Goal: Task Accomplishment & Management: Manage account settings

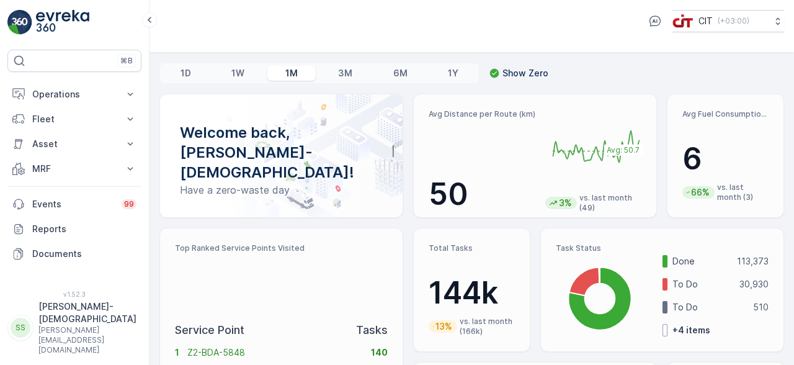
click at [71, 325] on p "Saju-Islam" at bounding box center [87, 312] width 98 height 25
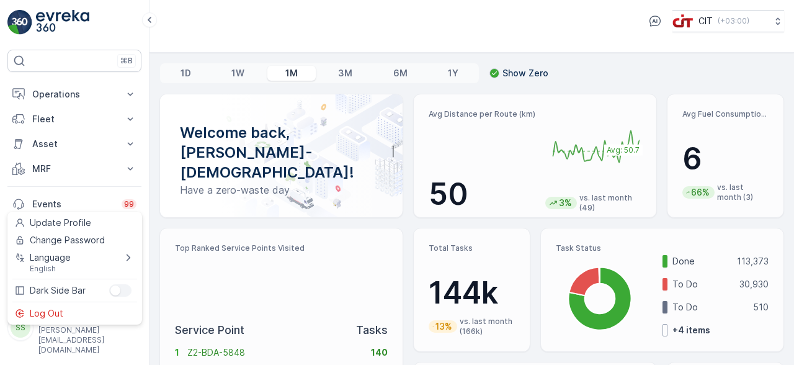
click at [81, 322] on div "Log Out" at bounding box center [75, 313] width 130 height 17
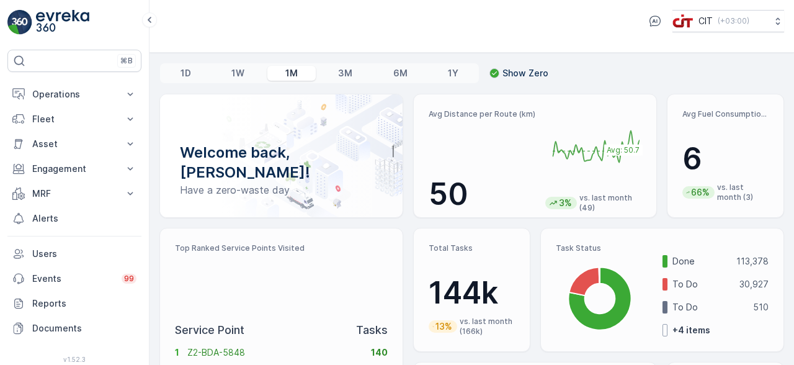
click at [77, 96] on p "Operations" at bounding box center [74, 94] width 84 height 12
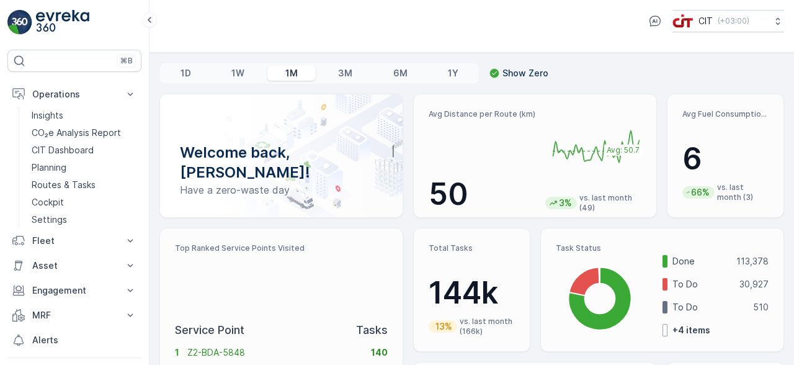
click at [94, 185] on p "Routes & Tasks" at bounding box center [64, 185] width 64 height 12
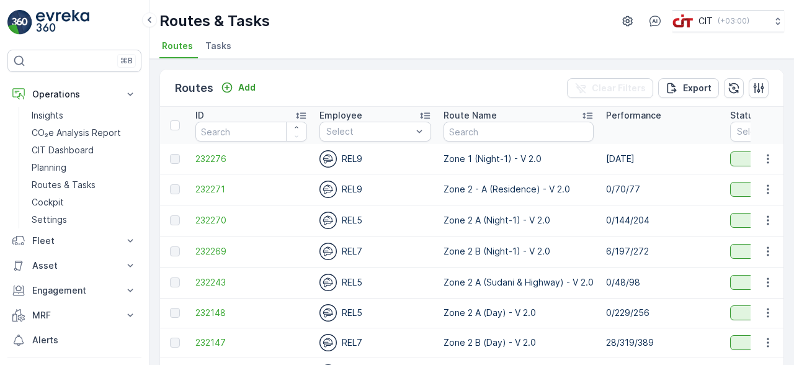
click at [235, 90] on div "Add" at bounding box center [238, 87] width 35 height 12
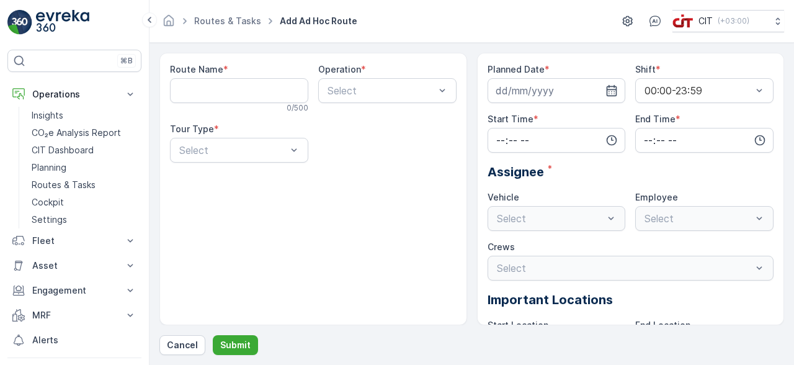
click at [222, 91] on Name "Route Name" at bounding box center [239, 90] width 138 height 25
type Name "Zone 2 A Night 1"
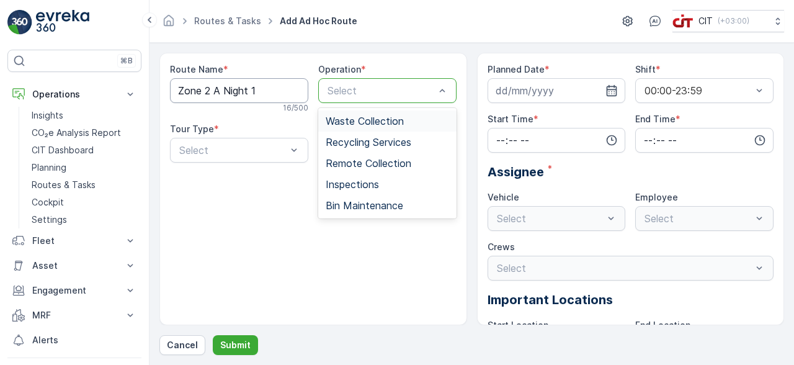
click at [378, 122] on span "Waste Collection" at bounding box center [365, 120] width 78 height 11
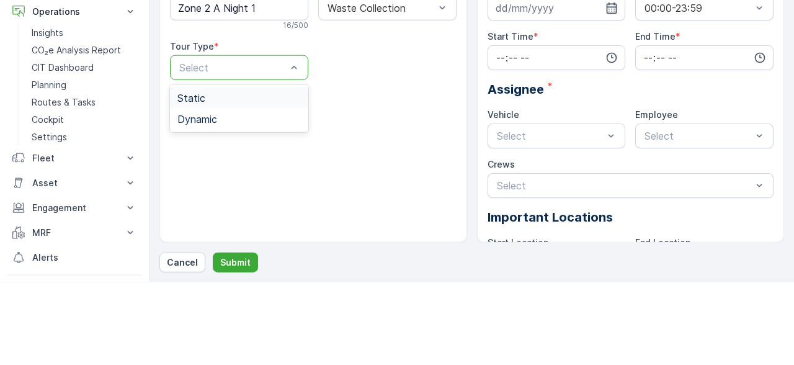
click at [213, 203] on span "Dynamic" at bounding box center [197, 201] width 40 height 11
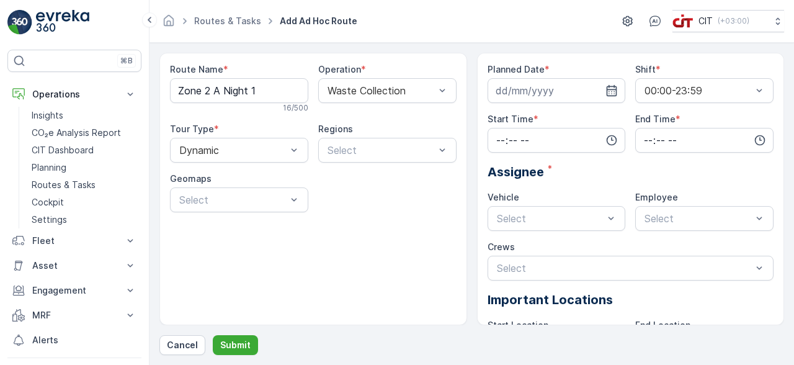
click at [556, 84] on input at bounding box center [557, 90] width 138 height 25
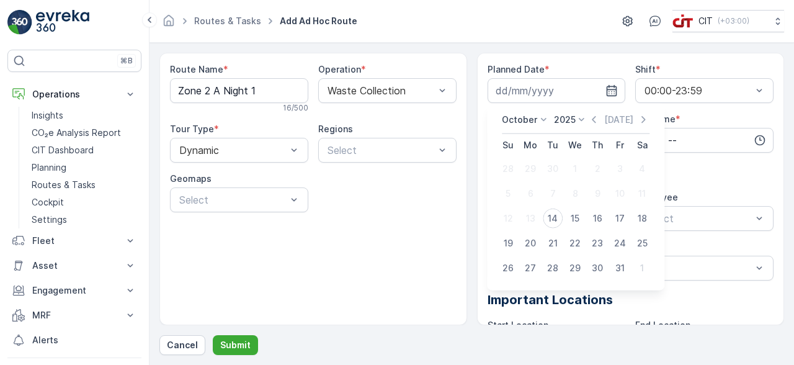
click at [558, 220] on div "14" at bounding box center [553, 218] width 20 height 20
type input "[DATE]"
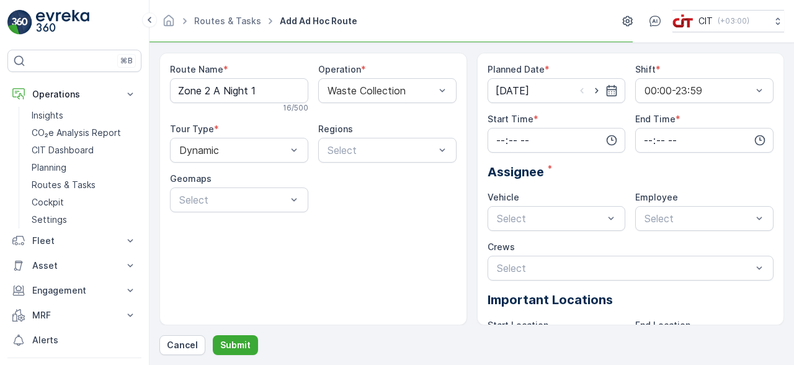
click at [548, 145] on input "time" at bounding box center [557, 140] width 138 height 25
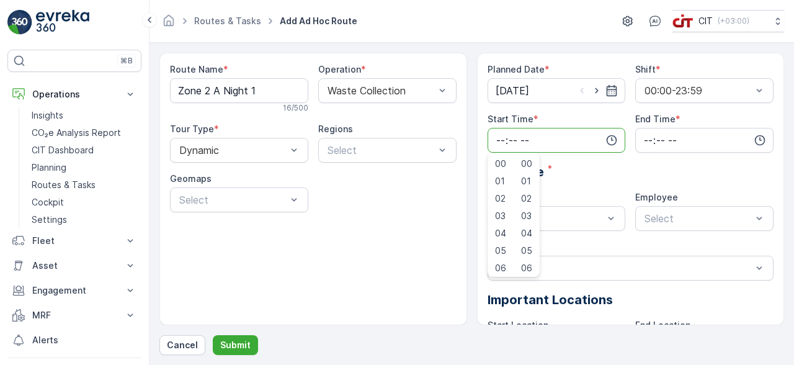
click at [650, 187] on div "Planned Date * [DATE] Shift * 00:00-23:59 Start Time * 00 01 02 03 04 05 06 07 …" at bounding box center [631, 235] width 287 height 345
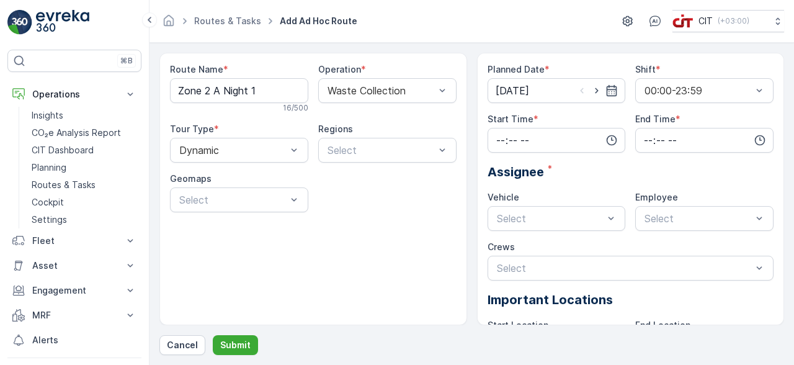
click at [566, 141] on input "time" at bounding box center [557, 140] width 138 height 25
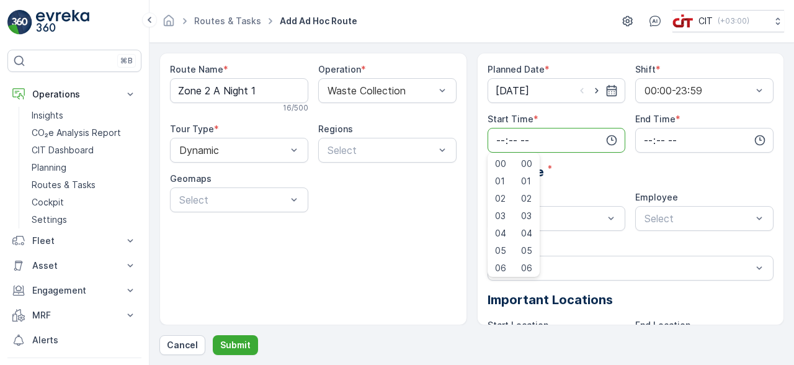
type input "22:52"
click at [685, 146] on input "time" at bounding box center [704, 140] width 138 height 25
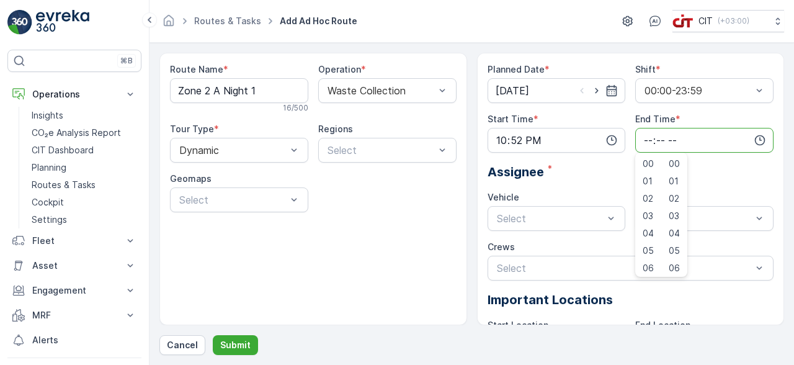
click at [670, 134] on input "time" at bounding box center [704, 140] width 138 height 25
click at [651, 266] on span "23" at bounding box center [648, 265] width 10 height 12
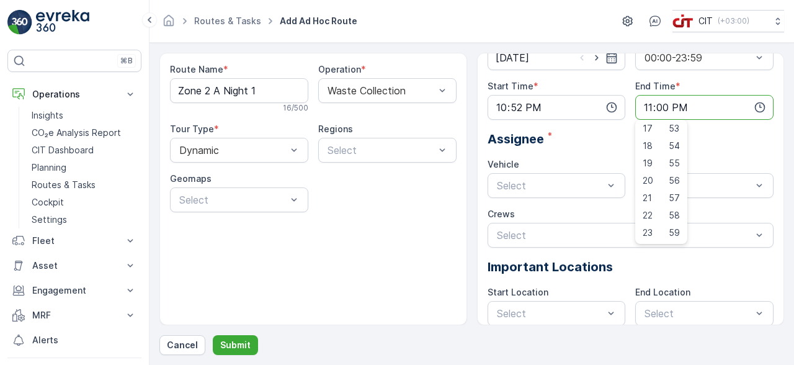
click at [681, 232] on div "59" at bounding box center [674, 232] width 21 height 17
type input "23:59"
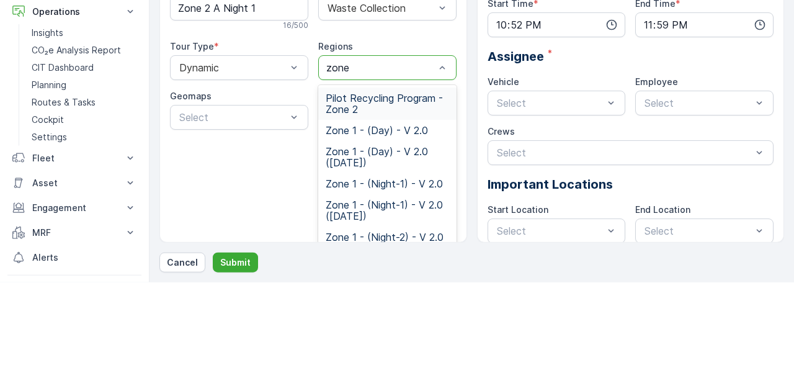
type input "zone 2"
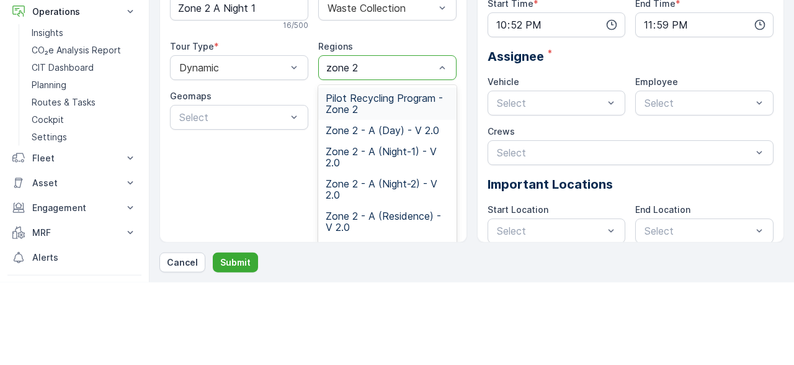
scroll to position [0, 0]
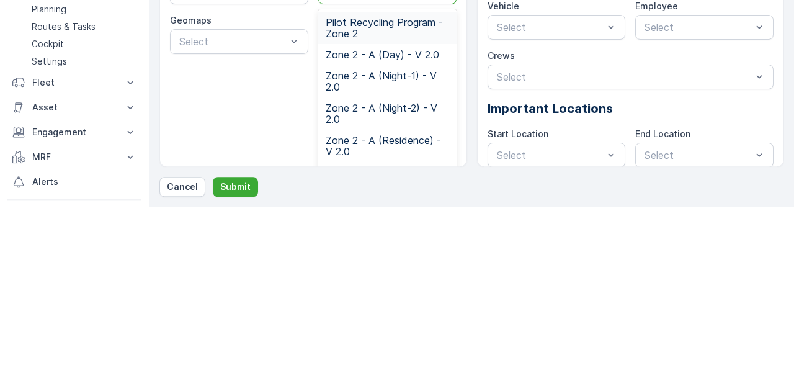
click at [397, 243] on span "Zone 2 - A (Night-1) - V 2.0" at bounding box center [387, 239] width 123 height 22
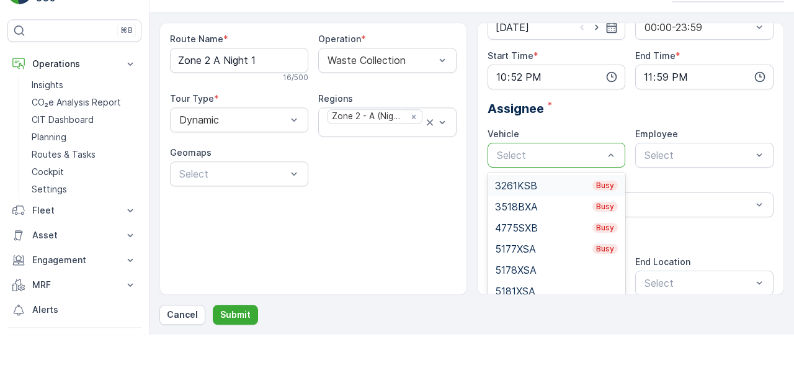
scroll to position [28, 0]
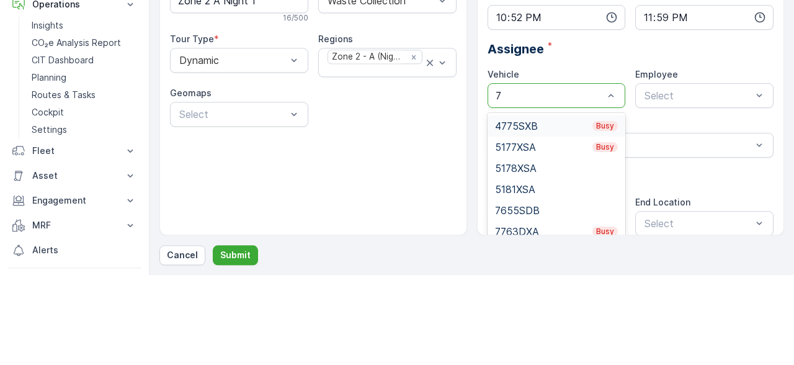
type input "76"
click at [533, 210] on span "7655SDB" at bounding box center [517, 215] width 45 height 11
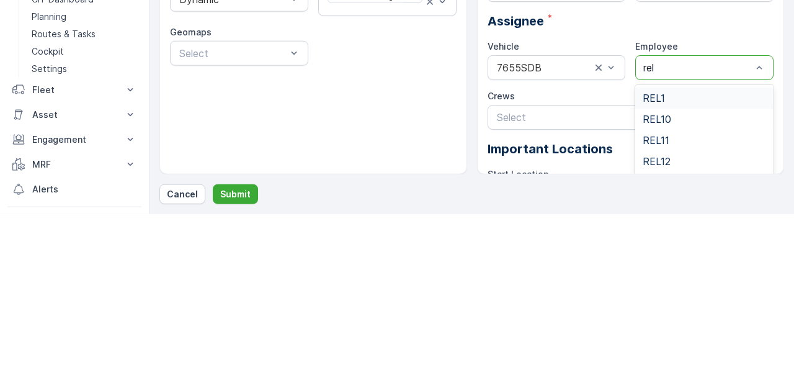
type input "rel4"
click at [672, 256] on div "REL4" at bounding box center [704, 248] width 138 height 21
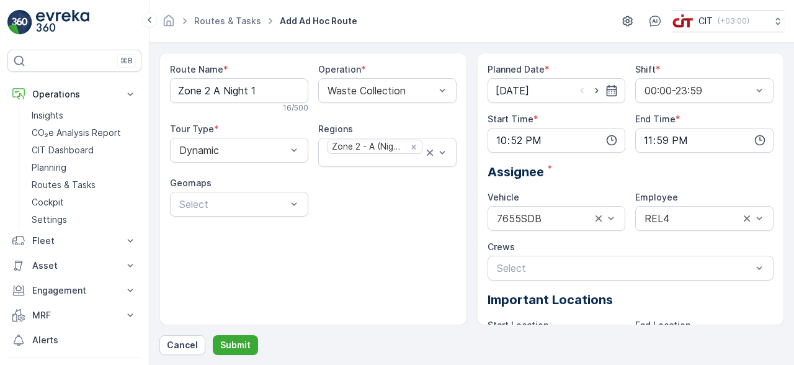
click at [243, 351] on p "Submit" at bounding box center [235, 345] width 30 height 12
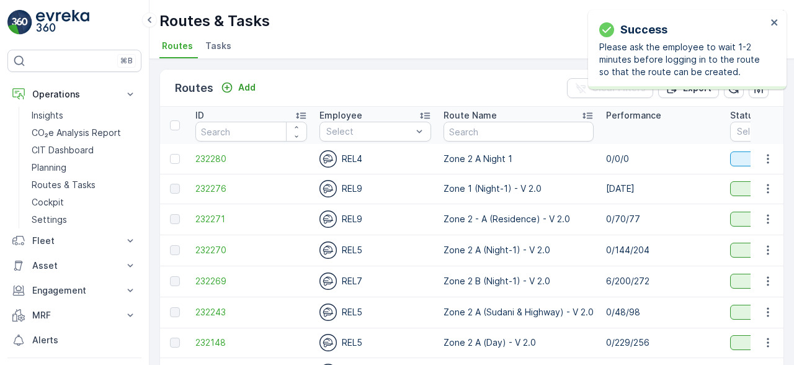
click at [59, 166] on p "Planning" at bounding box center [49, 167] width 35 height 12
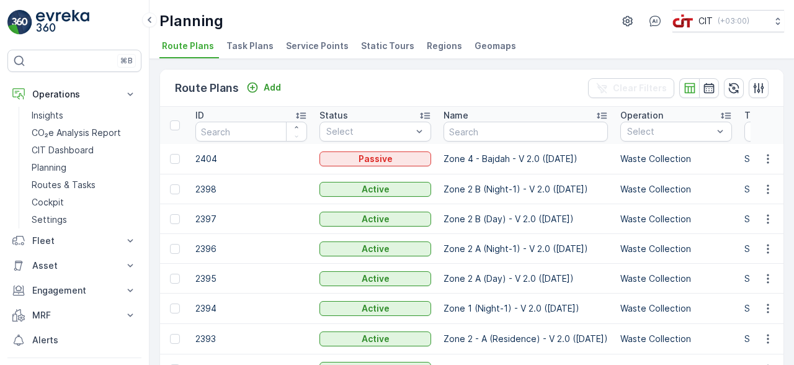
click at [493, 128] on input "text" at bounding box center [526, 132] width 164 height 20
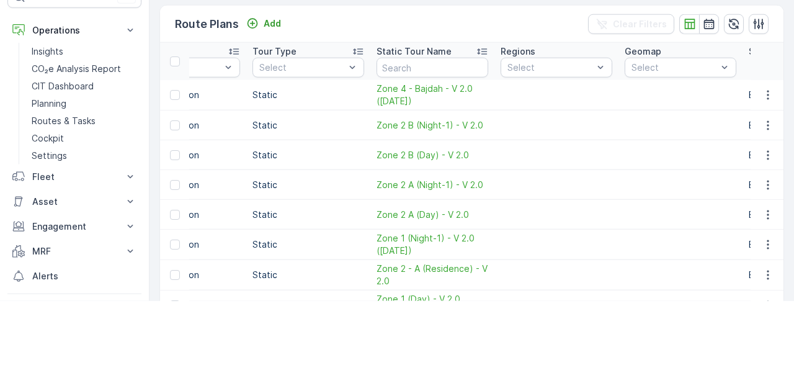
scroll to position [0, 500]
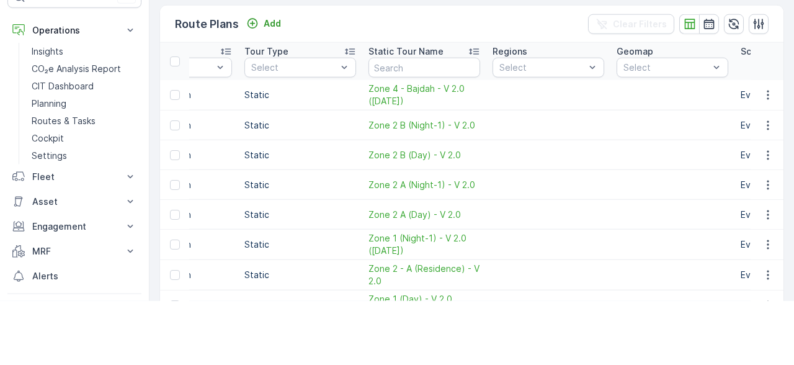
click at [554, 171] on td at bounding box center [548, 159] width 124 height 30
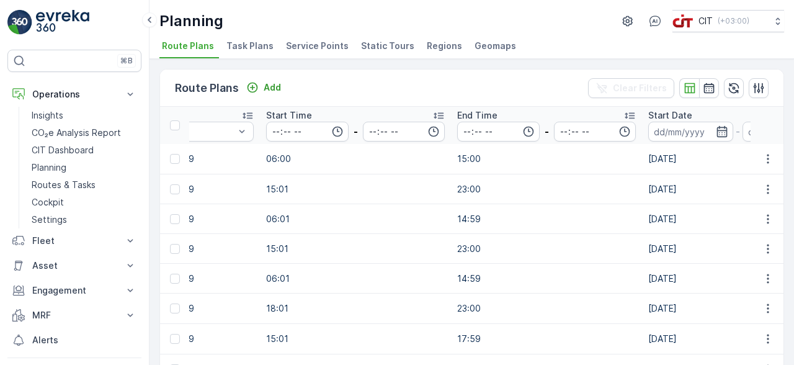
scroll to position [0, 1222]
click at [754, 84] on icon "button" at bounding box center [759, 88] width 11 height 11
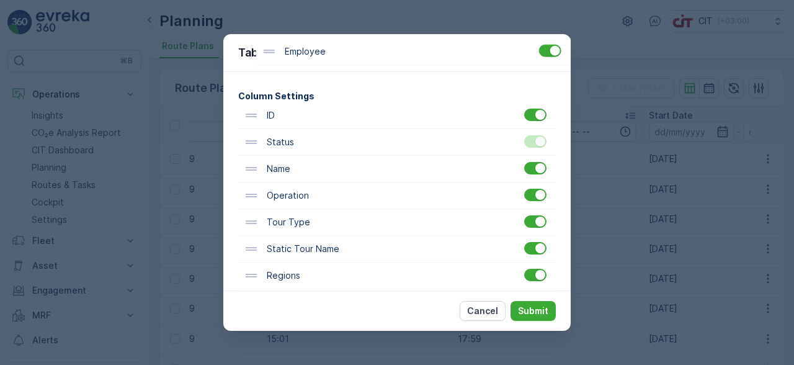
scroll to position [0, 0]
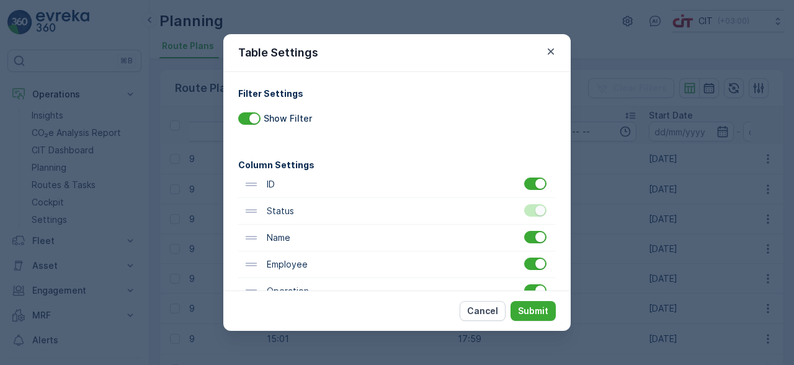
click at [541, 317] on p "Submit" at bounding box center [533, 311] width 30 height 12
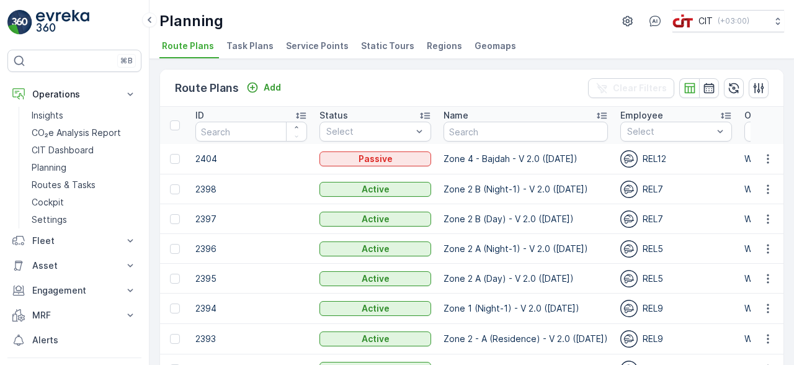
click at [494, 128] on input "text" at bounding box center [526, 132] width 164 height 20
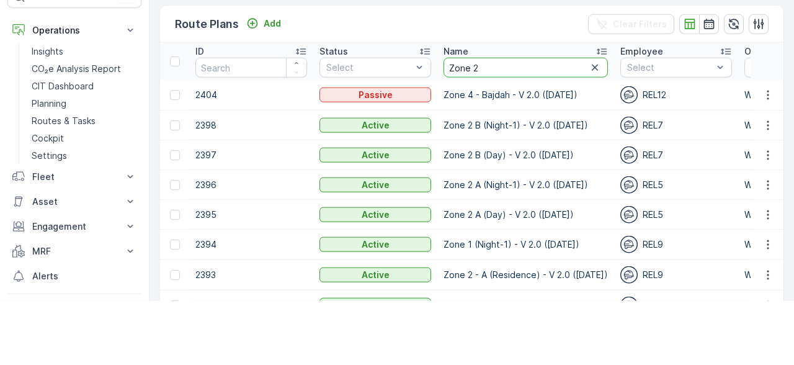
type input "Zone 2 a"
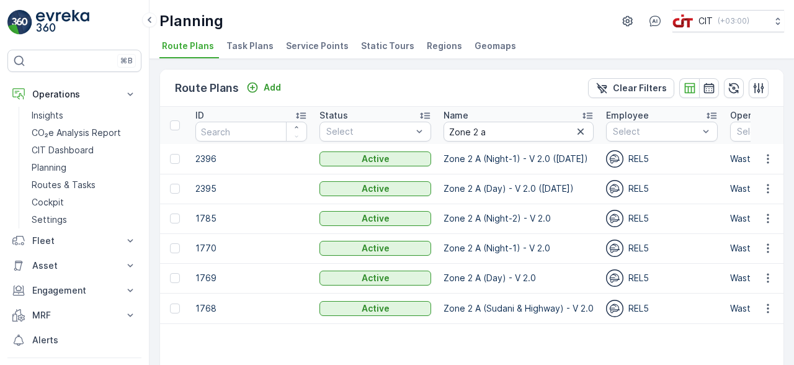
click at [774, 222] on button "button" at bounding box center [768, 218] width 22 height 15
click at [763, 183] on span "Edit Route Plan" at bounding box center [757, 177] width 64 height 12
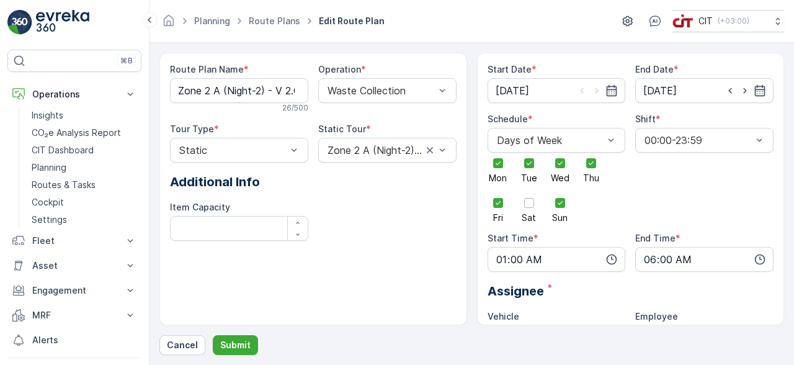
type input "[DATE]"
type input "01:00"
type input "06:00"
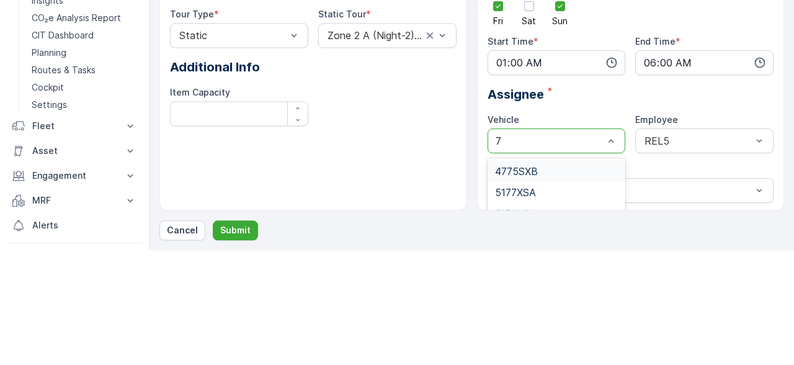
type input "76"
click at [515, 280] on span "7655SDB" at bounding box center [517, 285] width 45 height 11
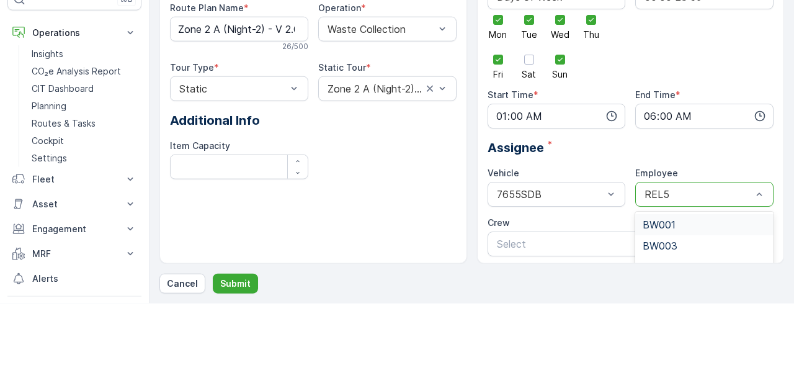
scroll to position [59, 0]
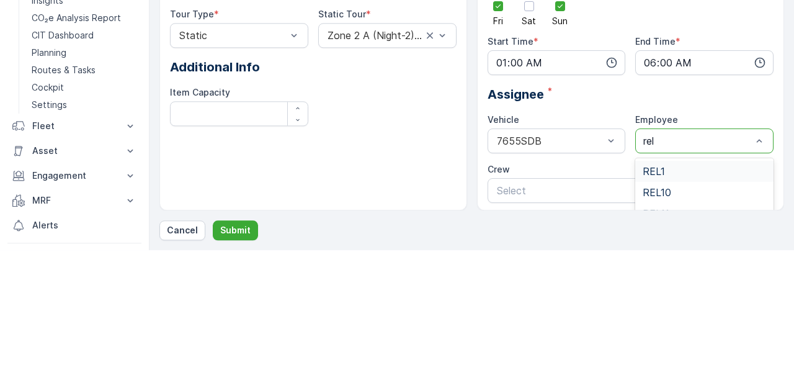
type input "rel4"
click at [654, 280] on span "REL4" at bounding box center [655, 285] width 25 height 11
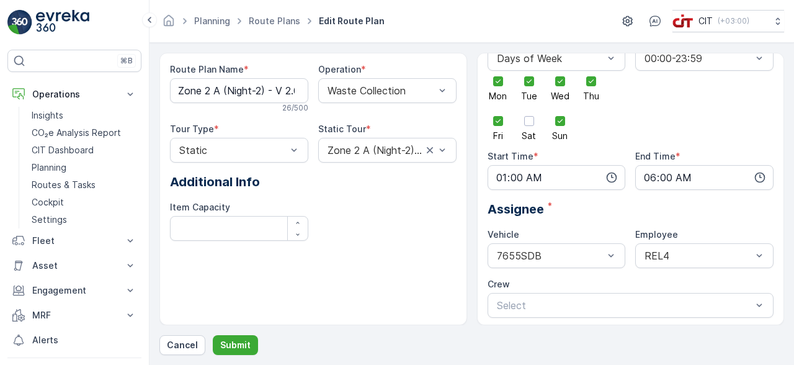
click at [228, 339] on p "Submit" at bounding box center [235, 345] width 30 height 12
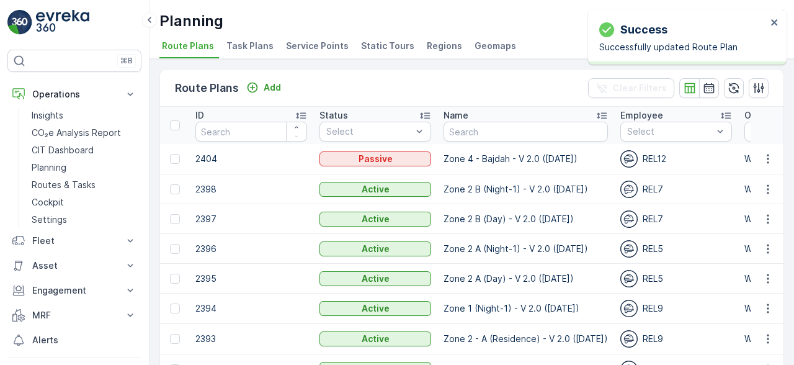
click at [478, 135] on input "text" at bounding box center [526, 132] width 164 height 20
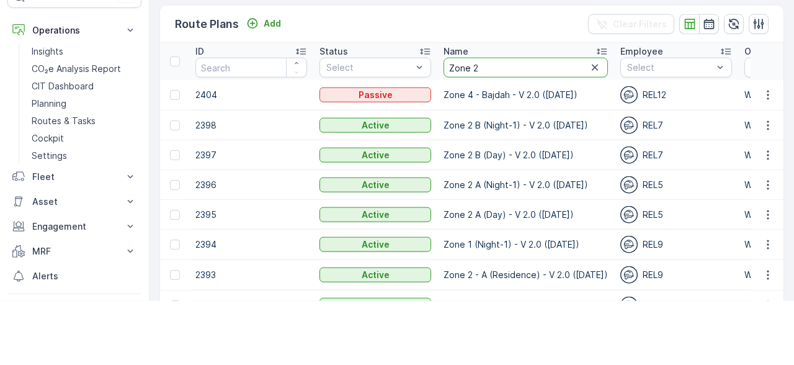
type input "Zone 2 a"
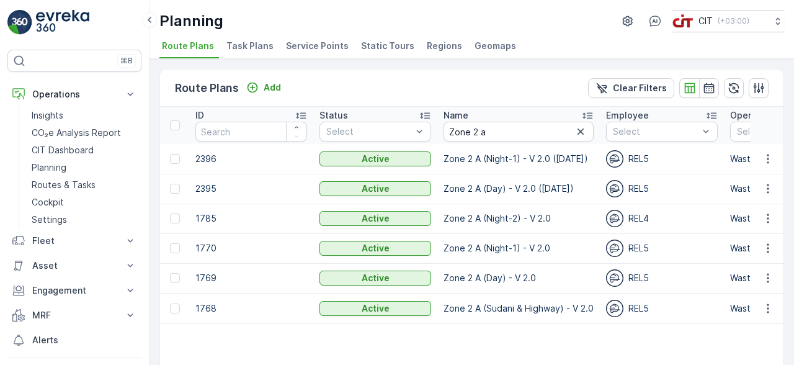
click at [769, 279] on icon "button" at bounding box center [768, 278] width 12 height 12
click at [759, 243] on span "Edit Route Plan" at bounding box center [757, 236] width 64 height 12
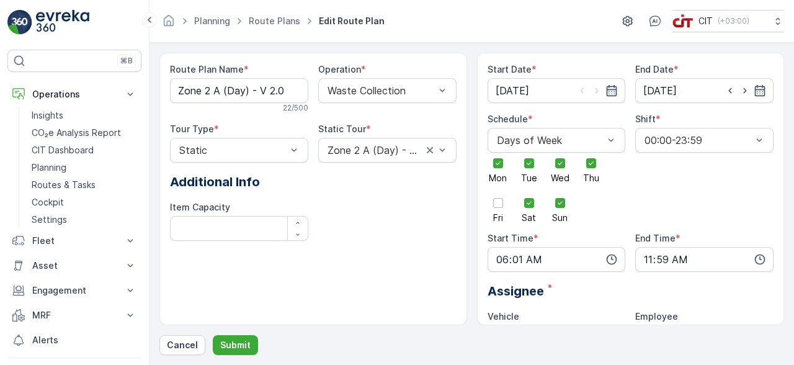
type input "[DATE]"
type input "06:01"
type input "11:59"
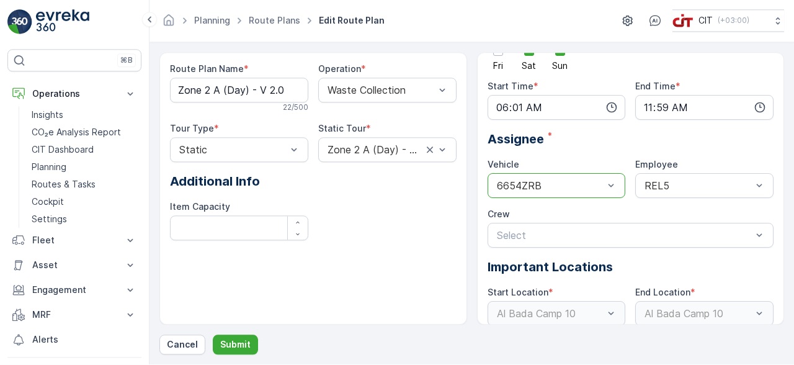
scroll to position [29, 0]
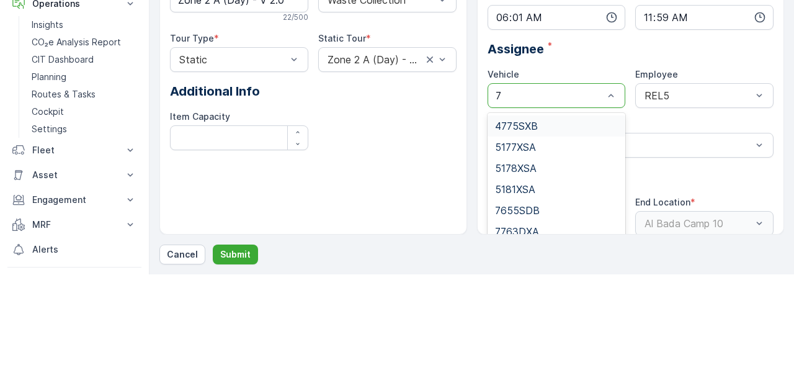
type input "76"
click at [527, 211] on span "7655SDB" at bounding box center [517, 216] width 45 height 11
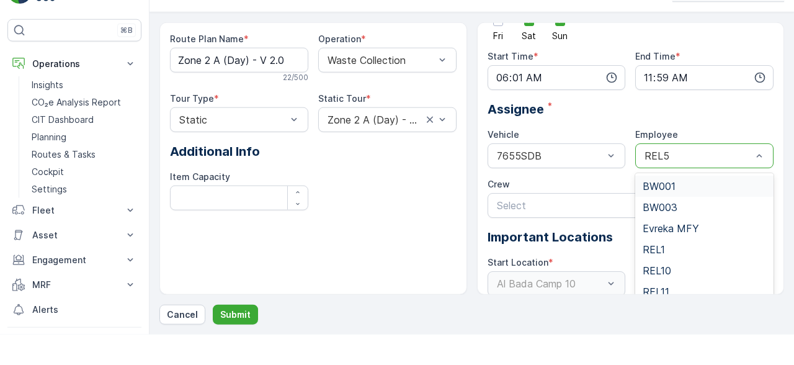
scroll to position [29, 0]
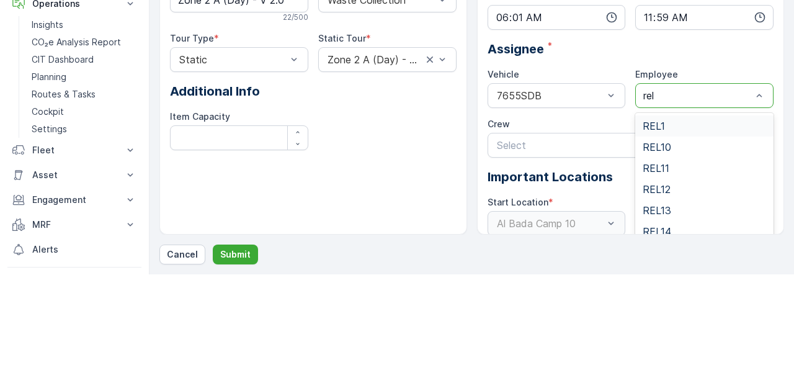
type input "rel4"
click at [665, 206] on div "REL4" at bounding box center [704, 216] width 138 height 21
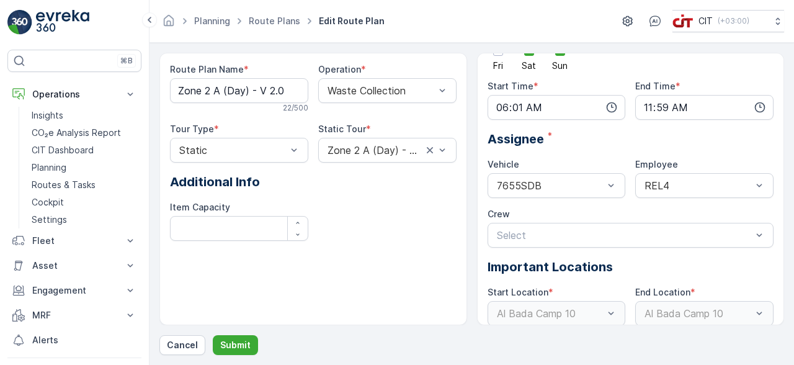
scroll to position [0, 0]
click at [227, 351] on p "Submit" at bounding box center [235, 345] width 30 height 12
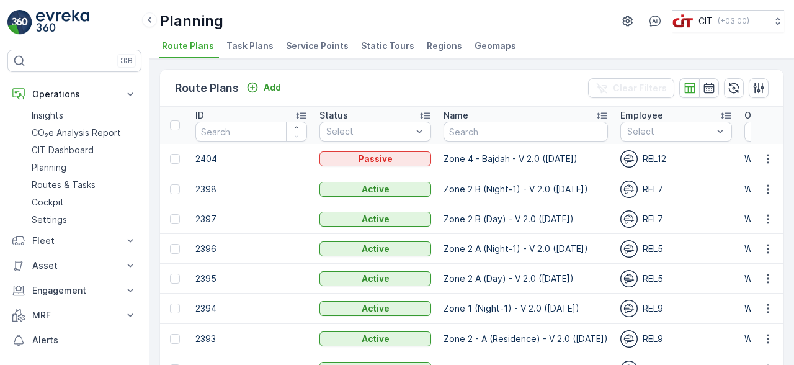
click at [4, 211] on div "⌘B Operations Insights CO₂e Analysis Report CIT Dashboard Planning Routes & Tas…" at bounding box center [74, 182] width 149 height 365
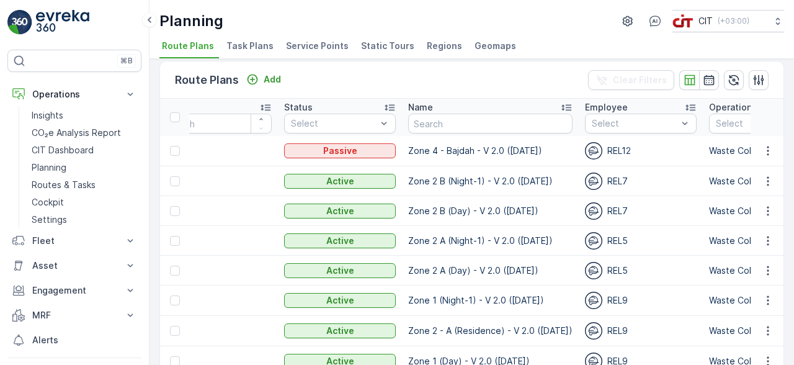
scroll to position [47, 0]
